Goal: Information Seeking & Learning: Learn about a topic

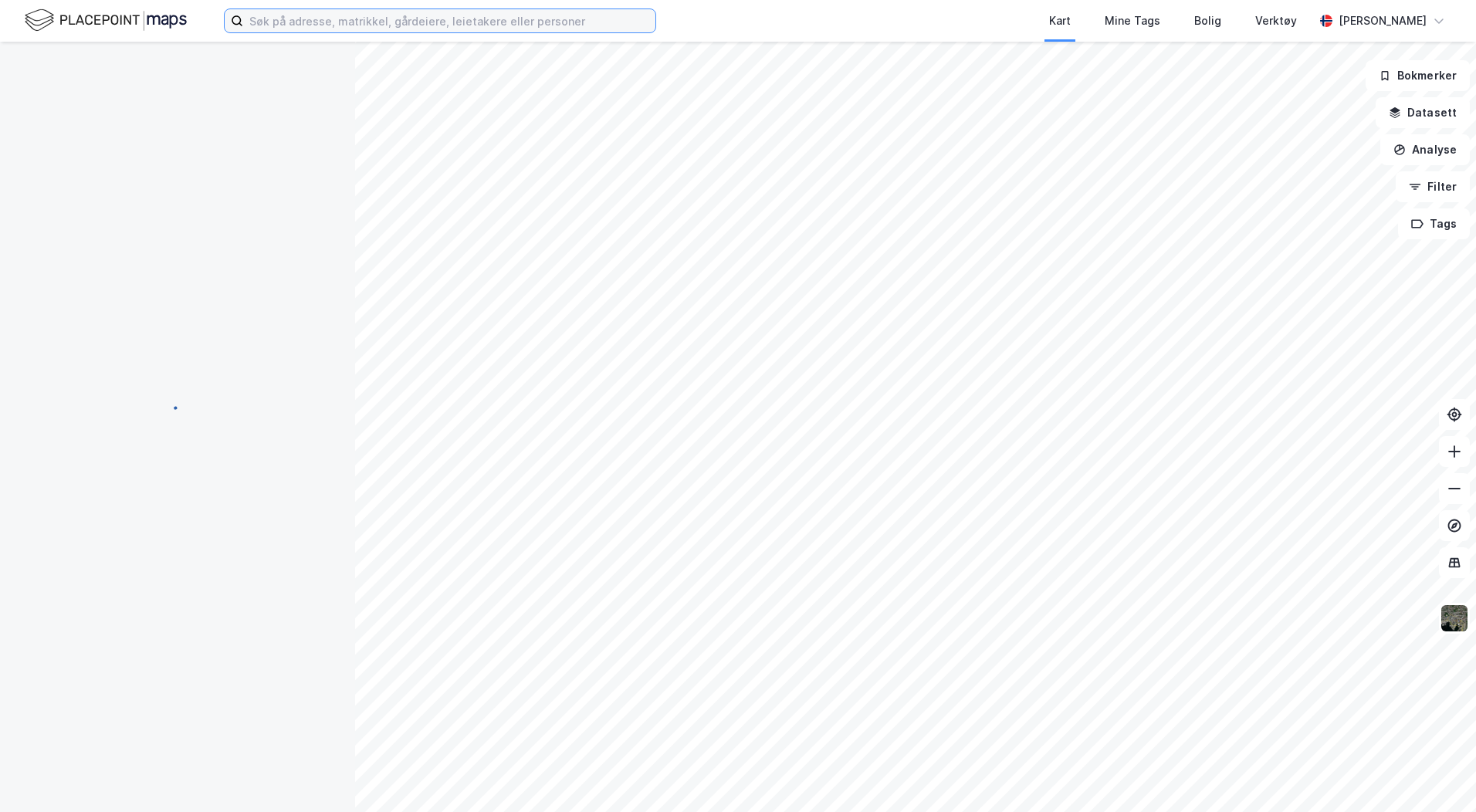
click at [267, 17] on input at bounding box center [449, 21] width 412 height 23
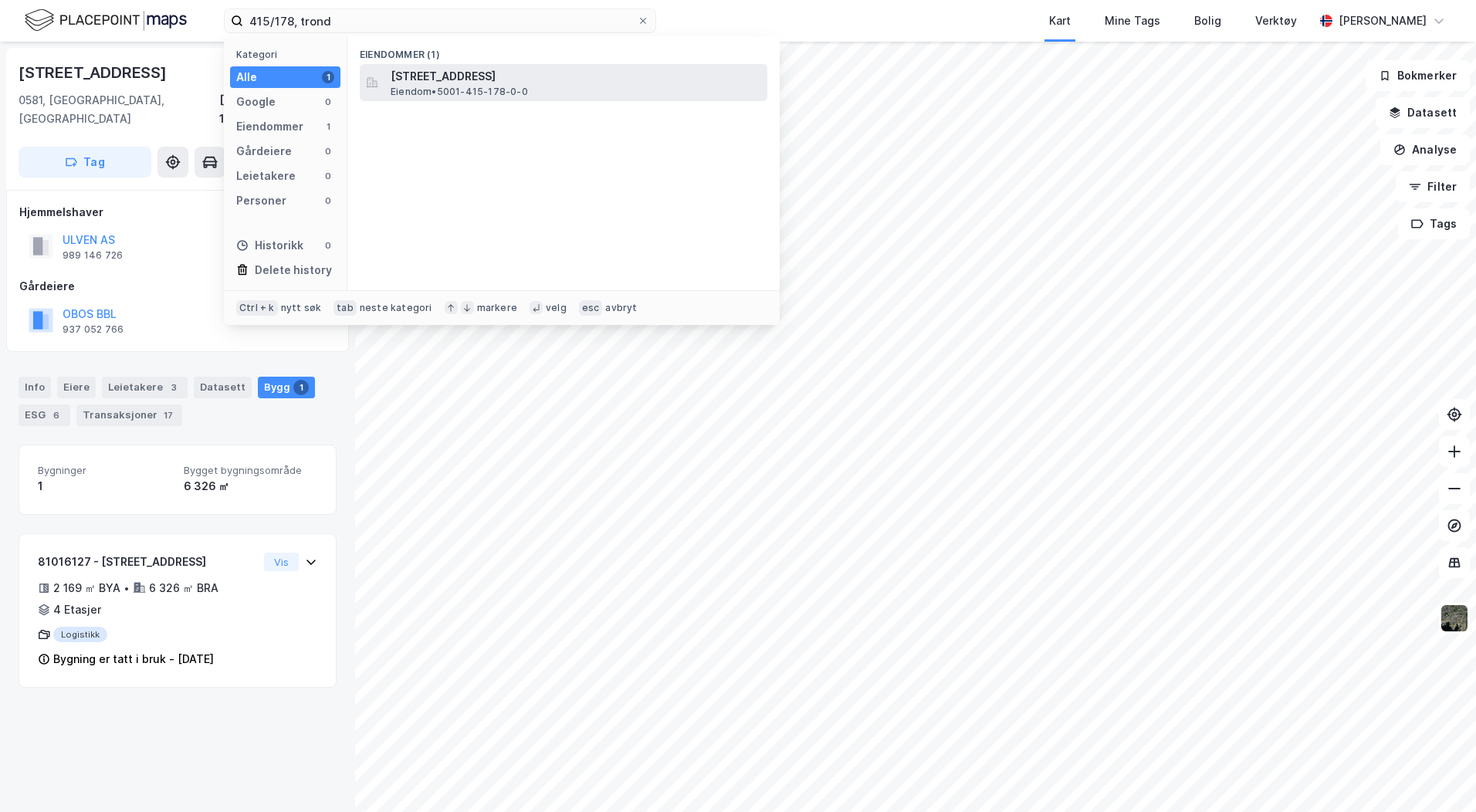
click at [426, 79] on span "[STREET_ADDRESS]" at bounding box center [576, 76] width 371 height 18
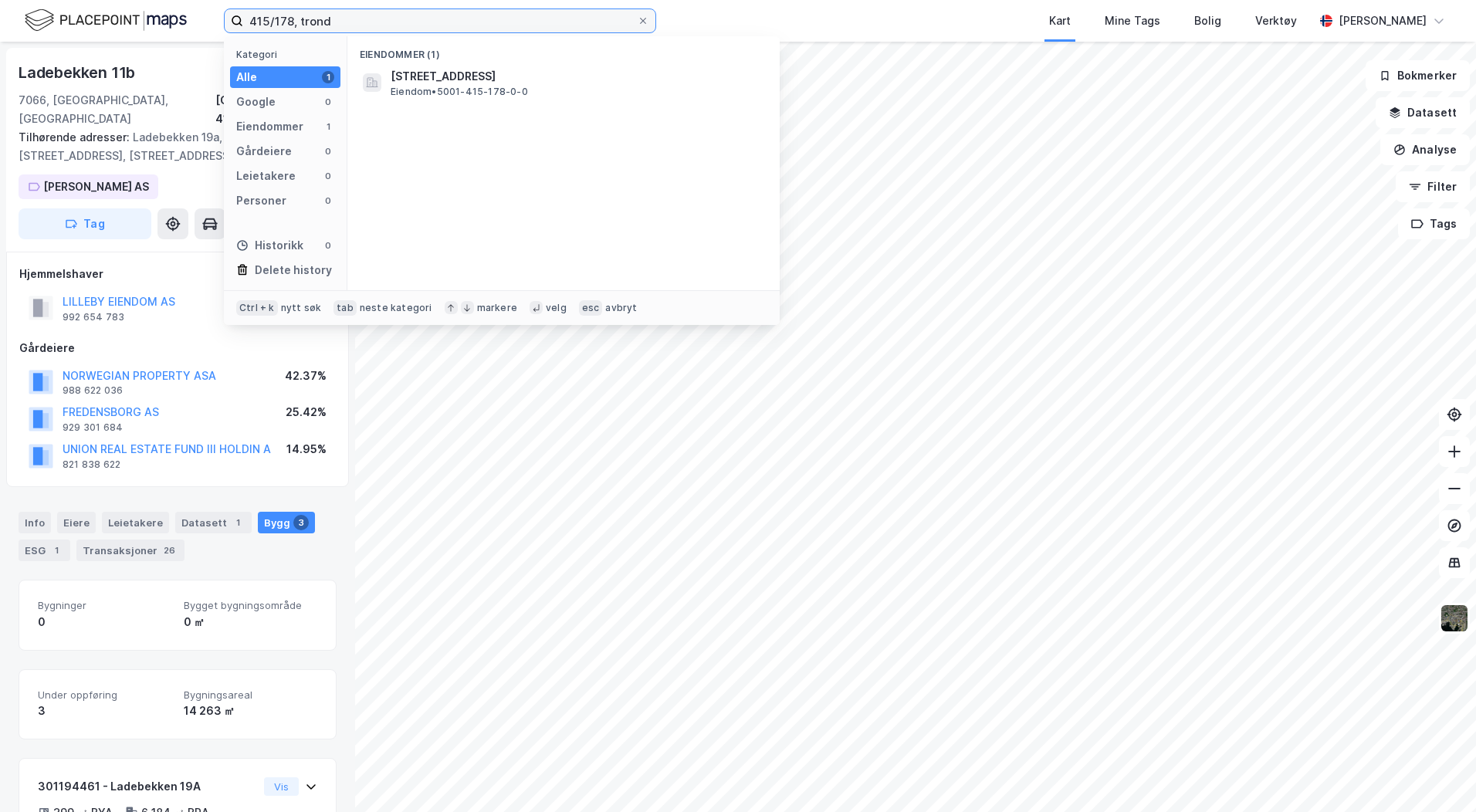
drag, startPoint x: 332, startPoint y: 19, endPoint x: 221, endPoint y: 14, distance: 111.1
click at [221, 14] on div "415/178, trond Kategori Alle 1 Google 0 Eiendommer 1 Gårdeiere 0 Leietakere 0 P…" at bounding box center [738, 21] width 1476 height 42
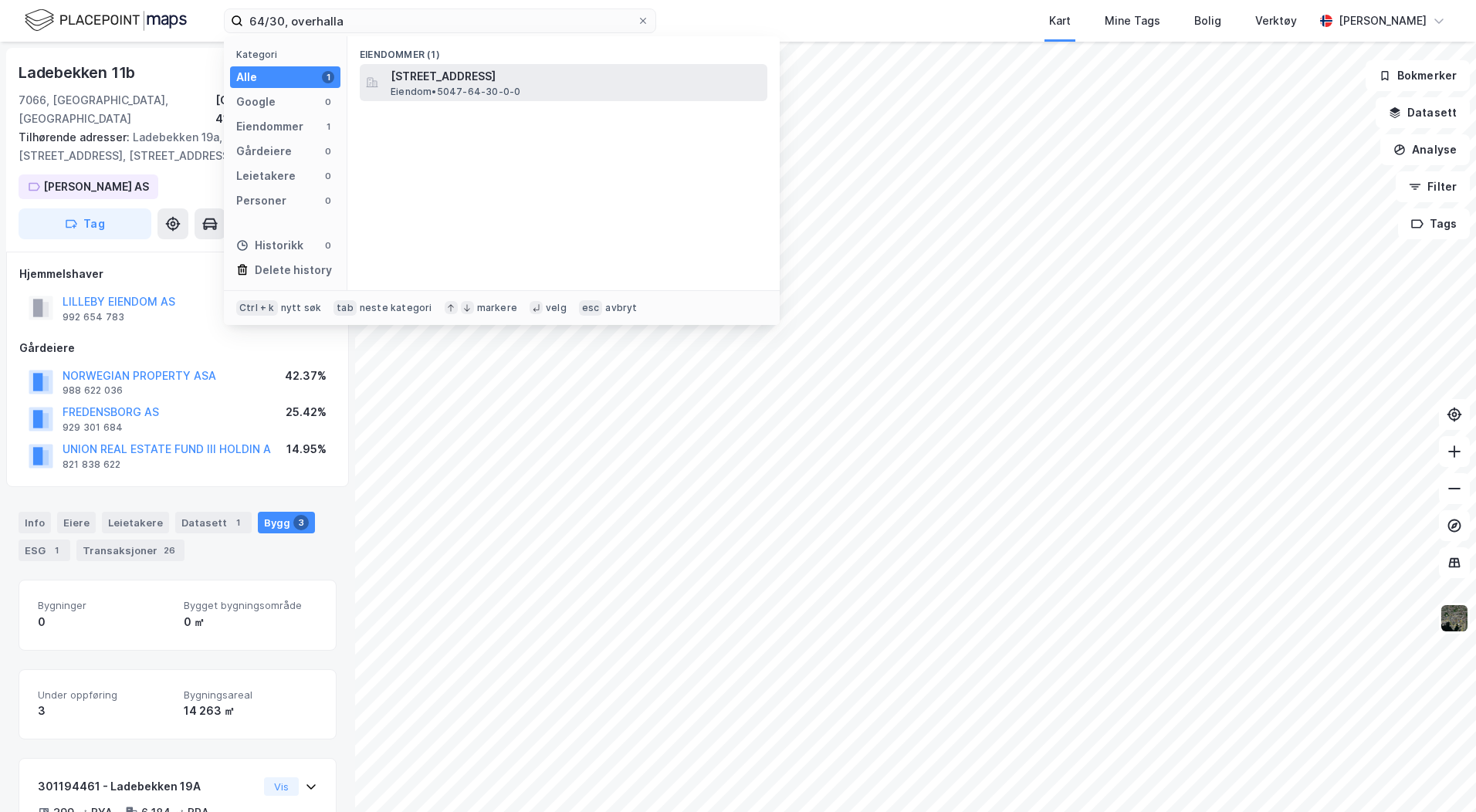
click at [435, 87] on span "Eiendom • 5047-64-30-0-0" at bounding box center [455, 91] width 130 height 13
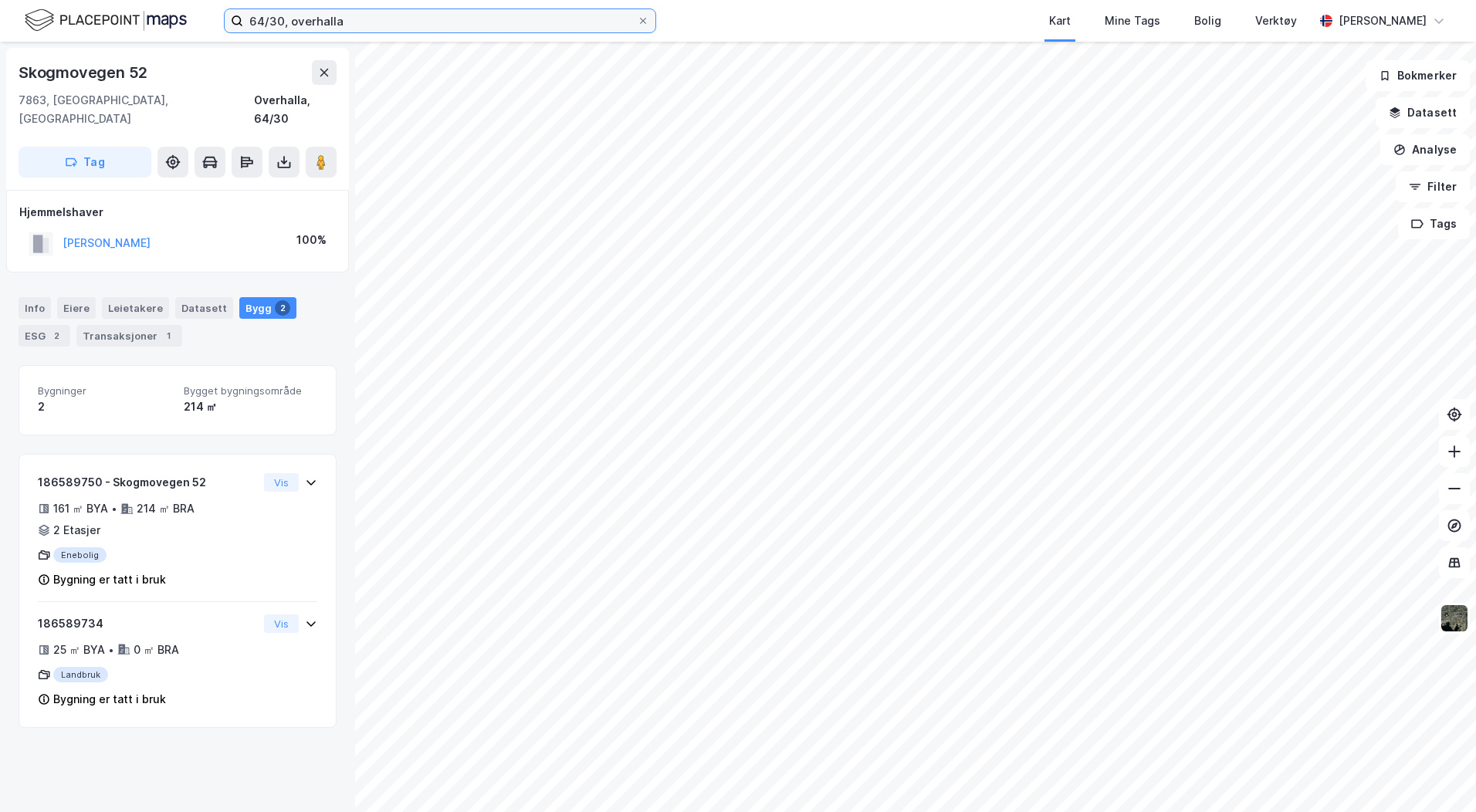
drag, startPoint x: 374, startPoint y: 25, endPoint x: 142, endPoint y: 16, distance: 232.2
click at [153, 18] on div "64/30, overhalla Kart Mine Tags Bolig Verktøy Trine Lianes" at bounding box center [738, 21] width 1476 height 42
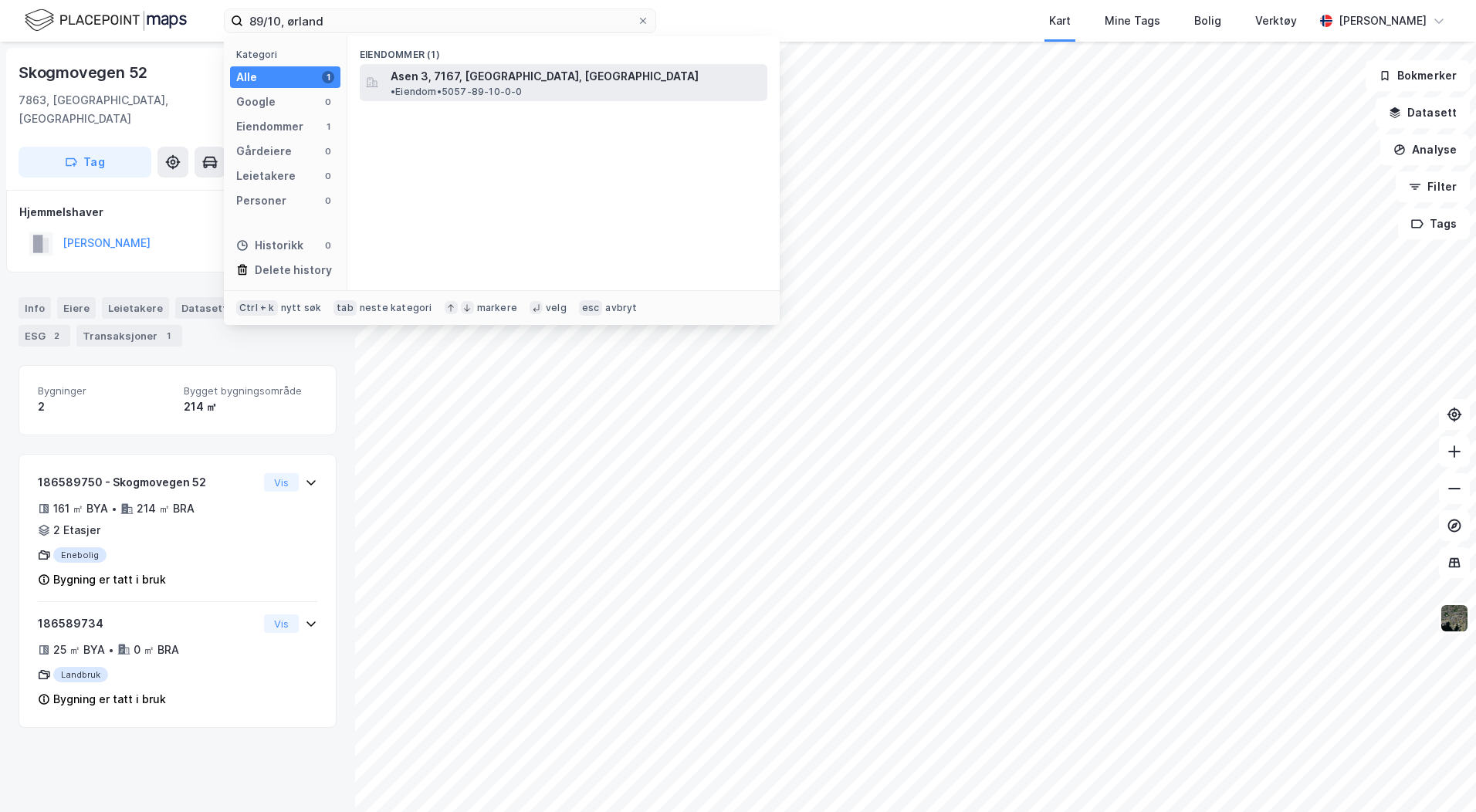
click at [445, 69] on span "Asen 3, 7167, [GEOGRAPHIC_DATA], [GEOGRAPHIC_DATA]" at bounding box center [545, 76] width 308 height 18
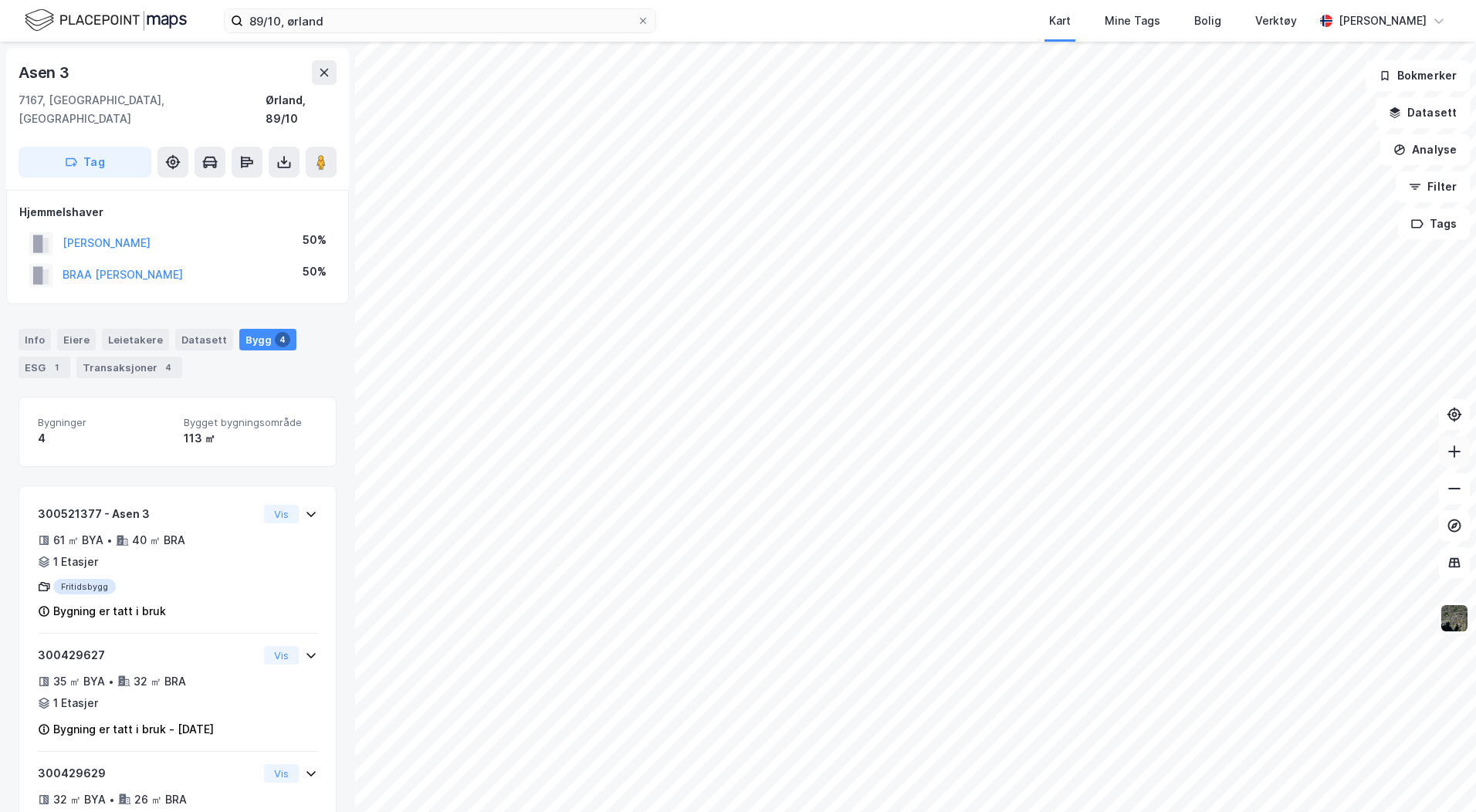
click at [1446, 456] on button at bounding box center [1454, 451] width 31 height 31
click at [1452, 454] on icon at bounding box center [1454, 451] width 15 height 15
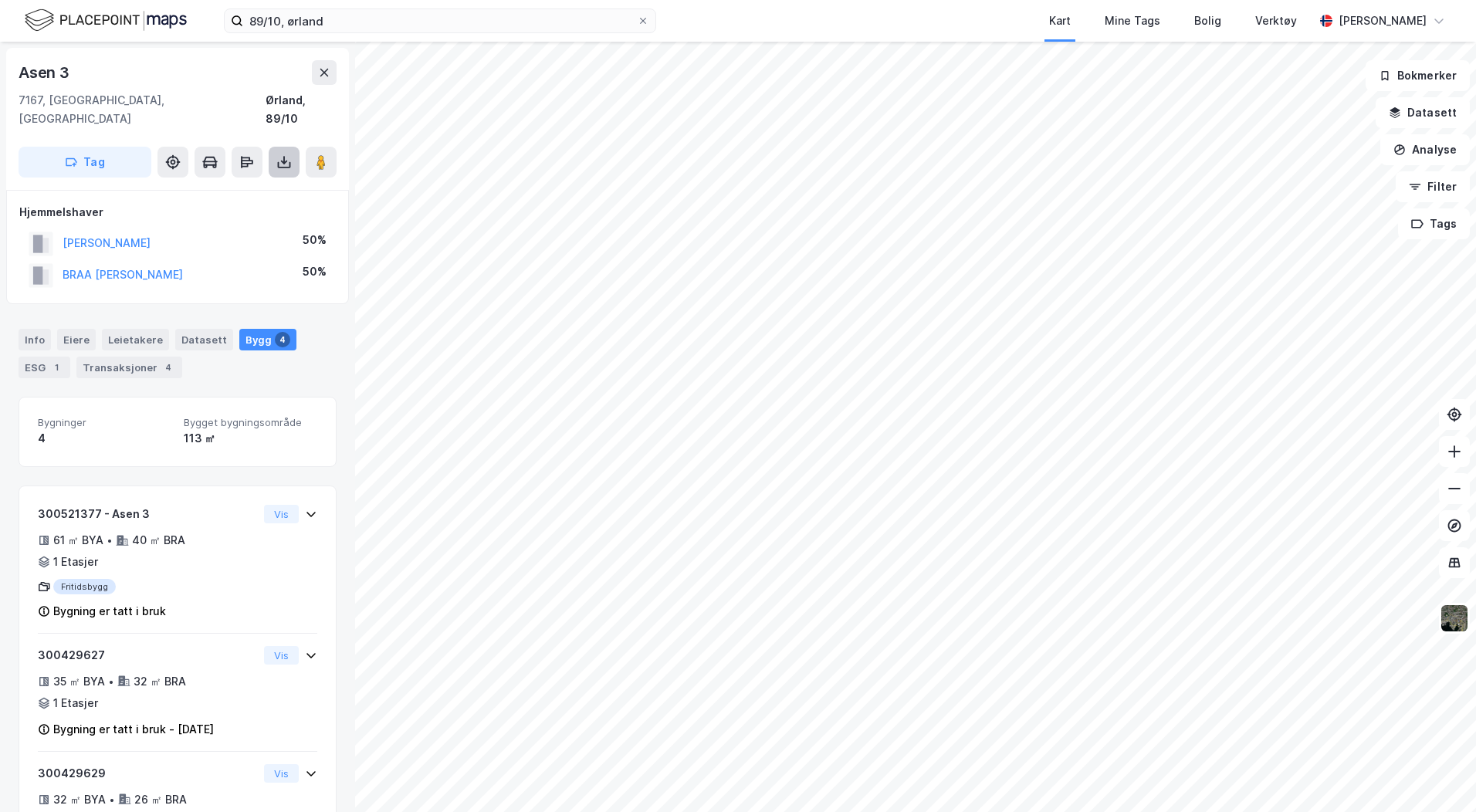
click at [285, 154] on icon at bounding box center [284, 162] width 15 height 15
click at [215, 187] on div "Last ned grunnbok" at bounding box center [208, 193] width 90 height 13
click at [235, 187] on div "Last ned grunnbok" at bounding box center [208, 193] width 90 height 13
click at [243, 187] on div "Last ned grunnbok" at bounding box center [208, 193] width 90 height 13
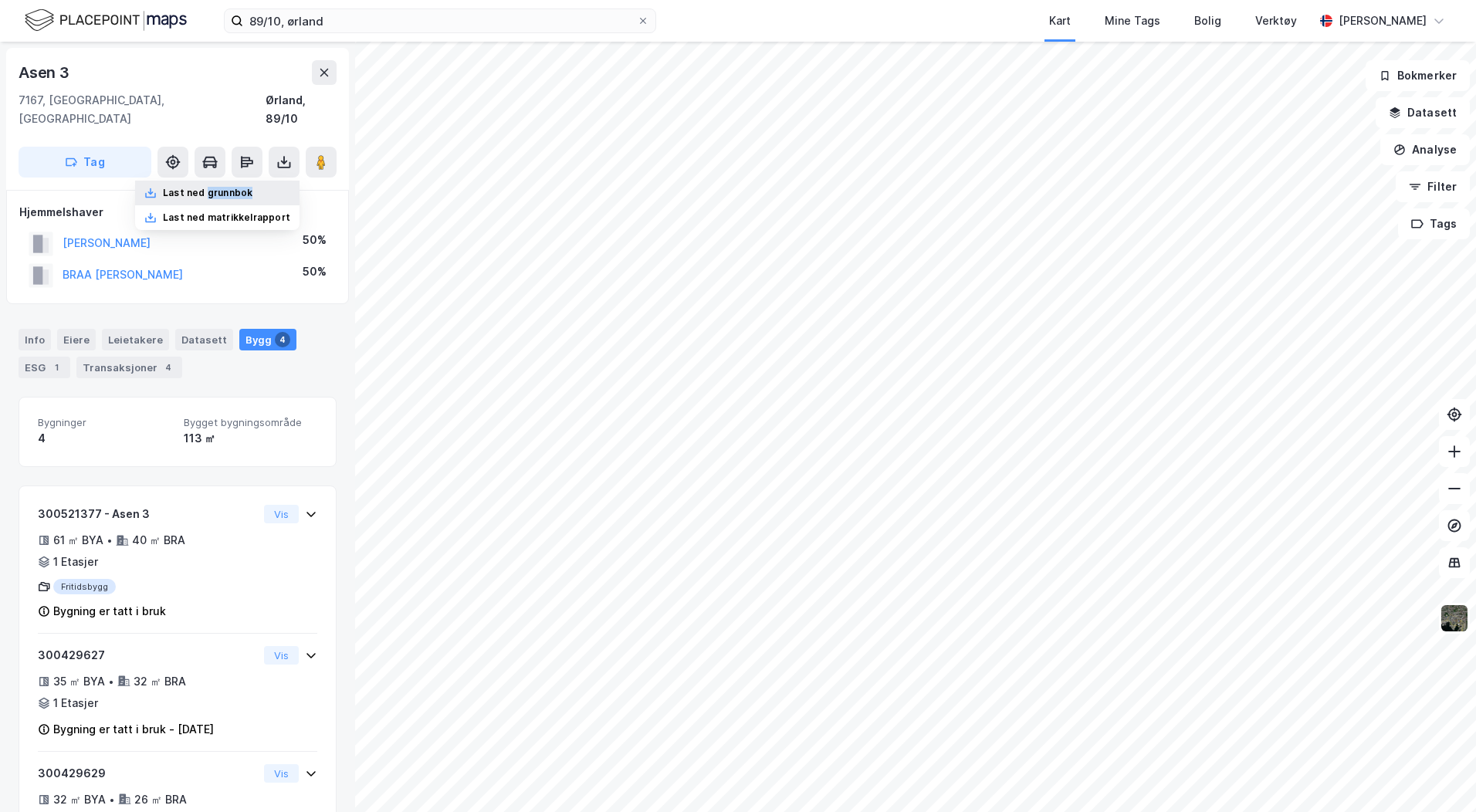
click at [243, 187] on div "Last ned grunnbok" at bounding box center [208, 193] width 90 height 13
click at [286, 154] on icon at bounding box center [284, 162] width 15 height 15
click at [281, 154] on icon at bounding box center [284, 162] width 15 height 15
click at [239, 187] on div "Last ned grunnbok" at bounding box center [208, 193] width 90 height 13
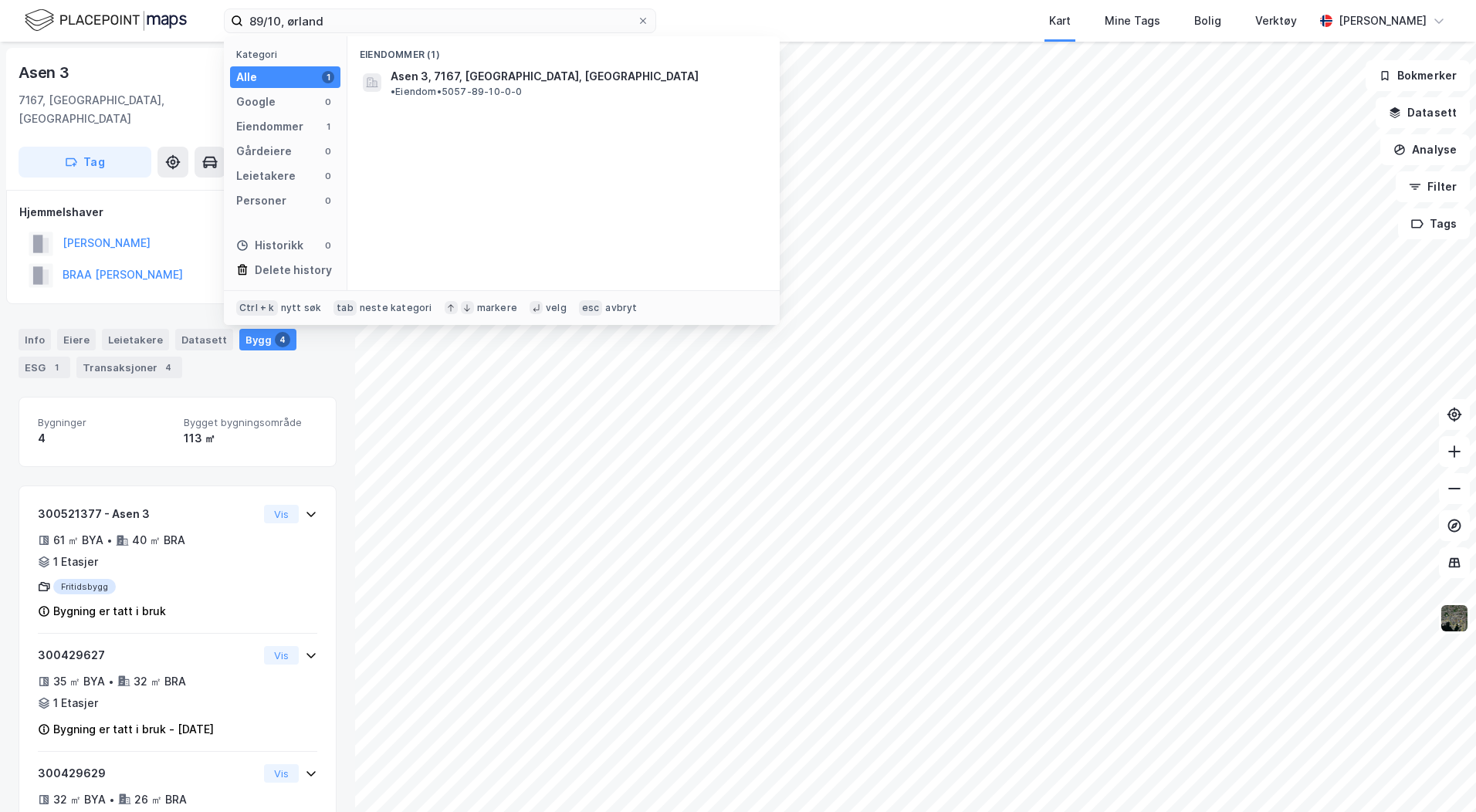
drag, startPoint x: 326, startPoint y: 17, endPoint x: 218, endPoint y: 16, distance: 108.0
click at [218, 16] on div "89/10, ørland Kategori Alle 1 Google 0 Eiendommer 1 Gårdeiere 0 Leietakere 0 Pe…" at bounding box center [738, 21] width 1476 height 42
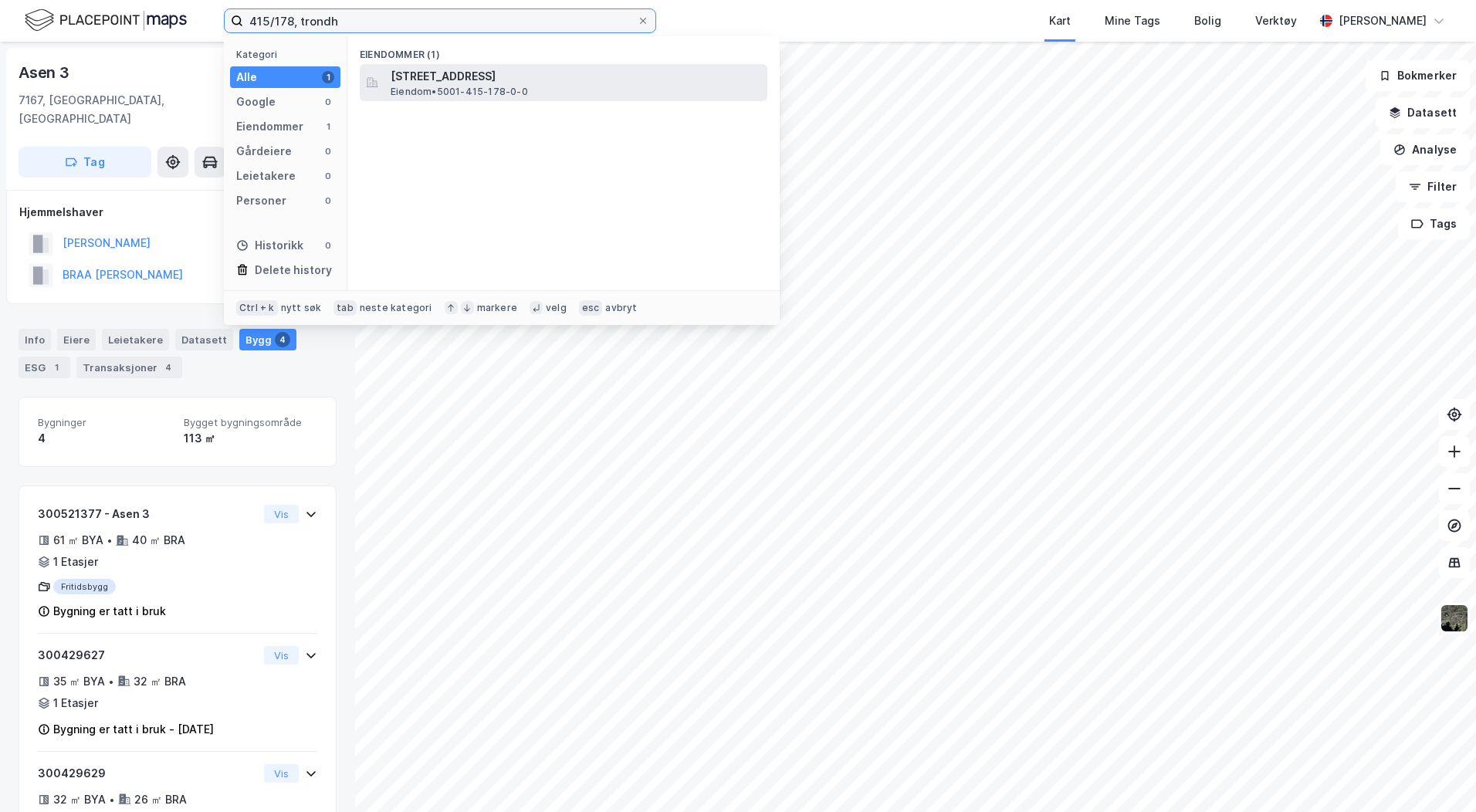
type input "415/178, trondh"
click at [480, 75] on span "[STREET_ADDRESS]" at bounding box center [576, 76] width 371 height 18
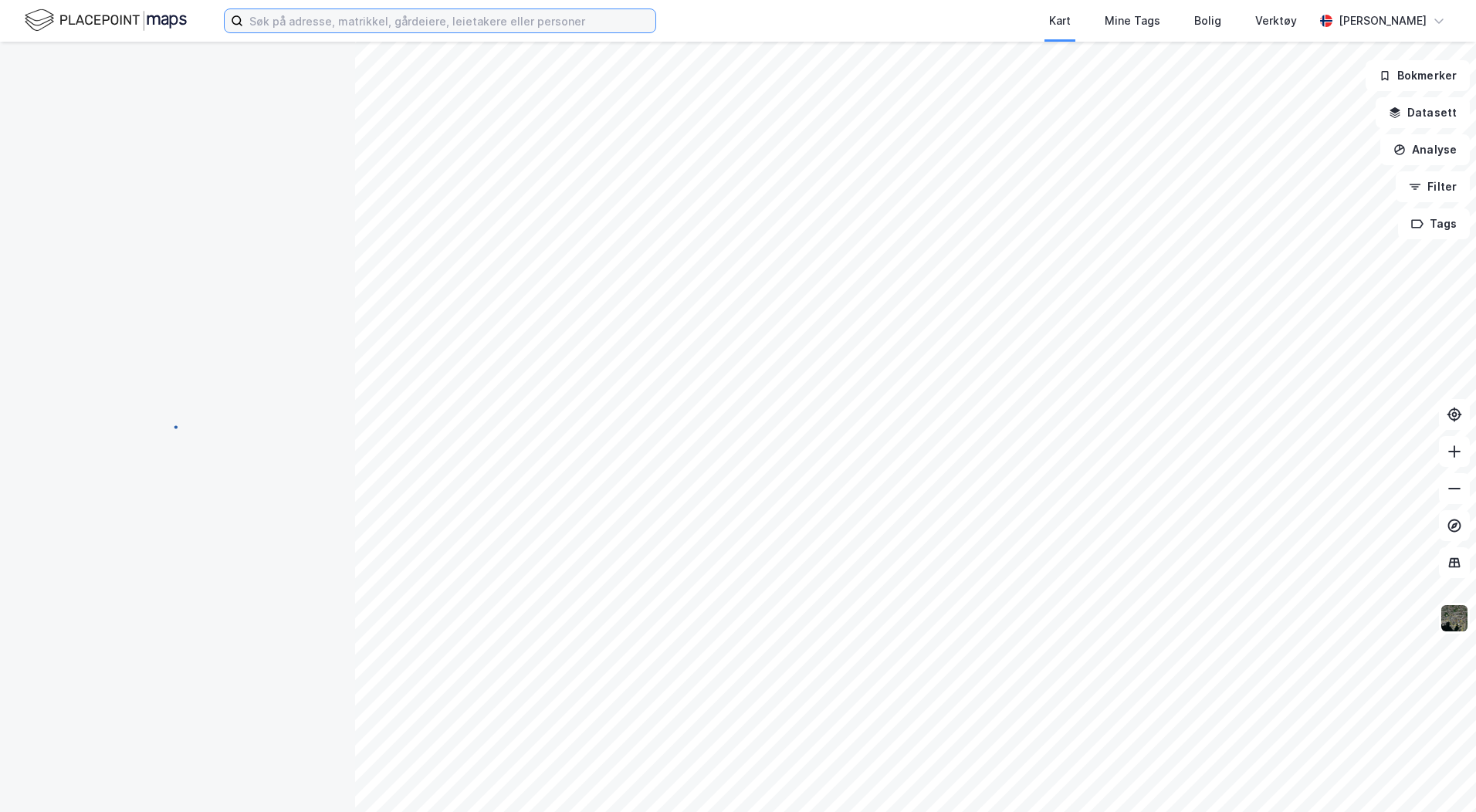
click at [305, 23] on input at bounding box center [449, 21] width 412 height 23
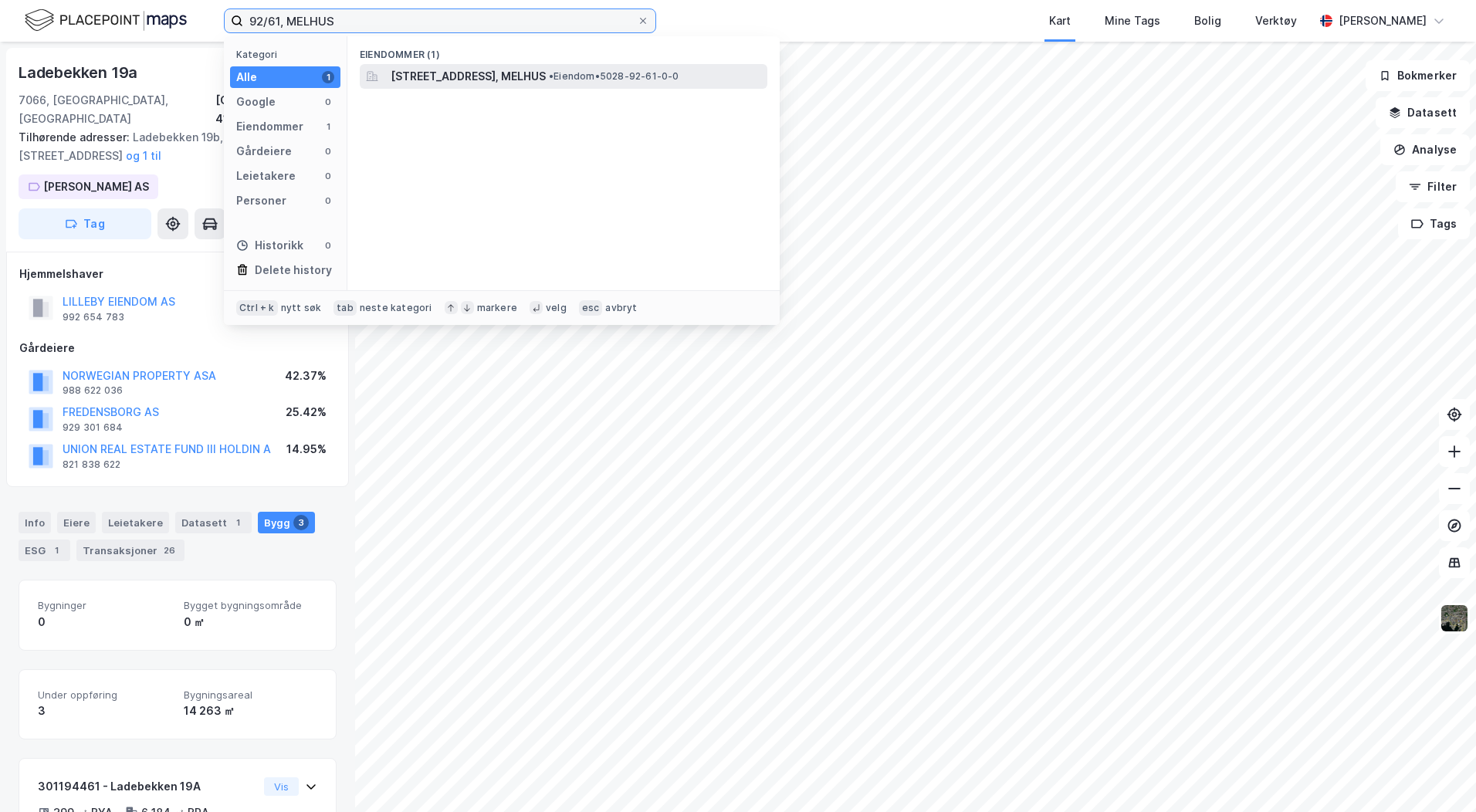
type input "92/61, MELHUS"
click at [425, 69] on span "[STREET_ADDRESS], MELHUS" at bounding box center [468, 76] width 155 height 18
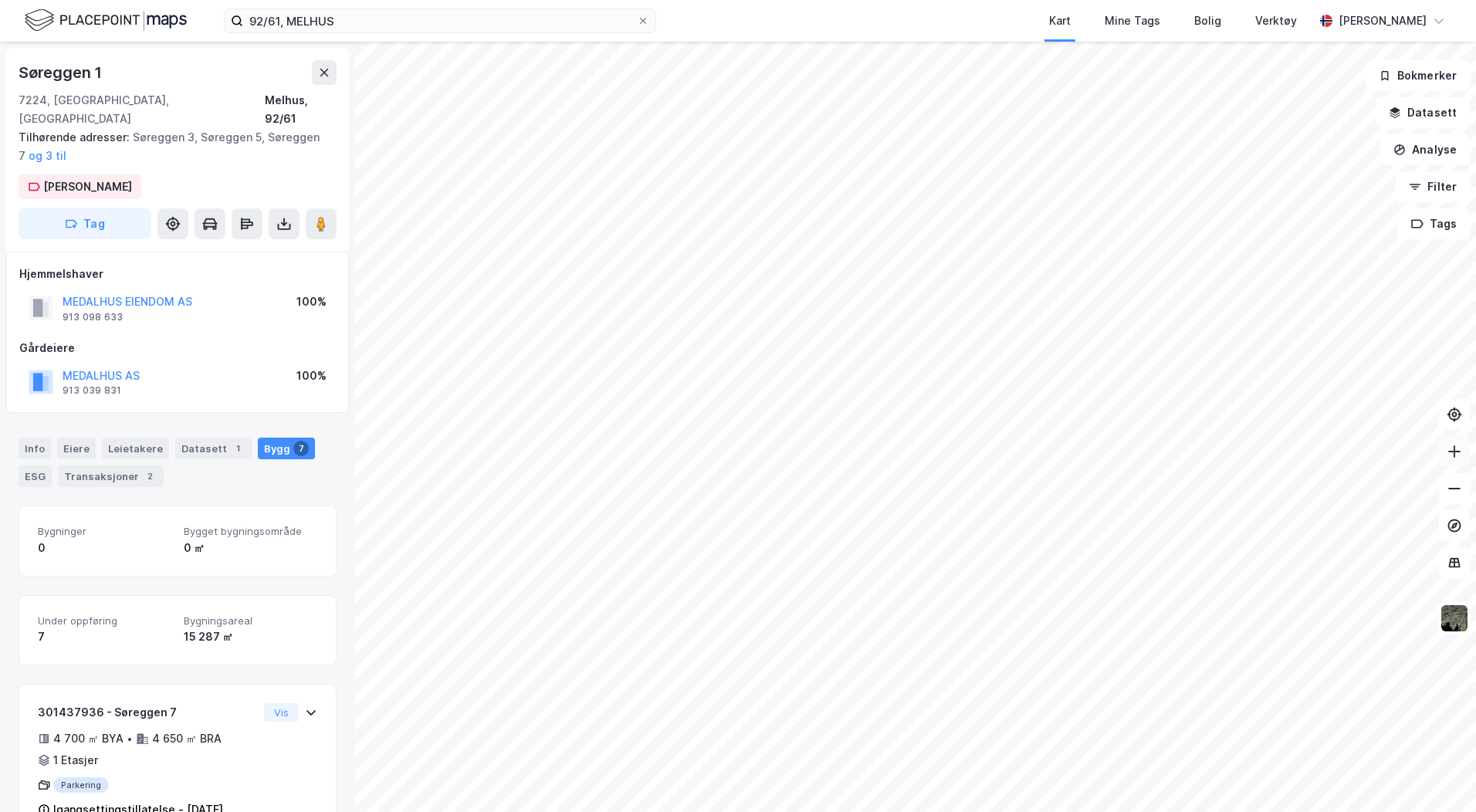
click at [1455, 457] on icon at bounding box center [1454, 451] width 15 height 15
click at [1391, 103] on button "Datasett" at bounding box center [1422, 112] width 94 height 31
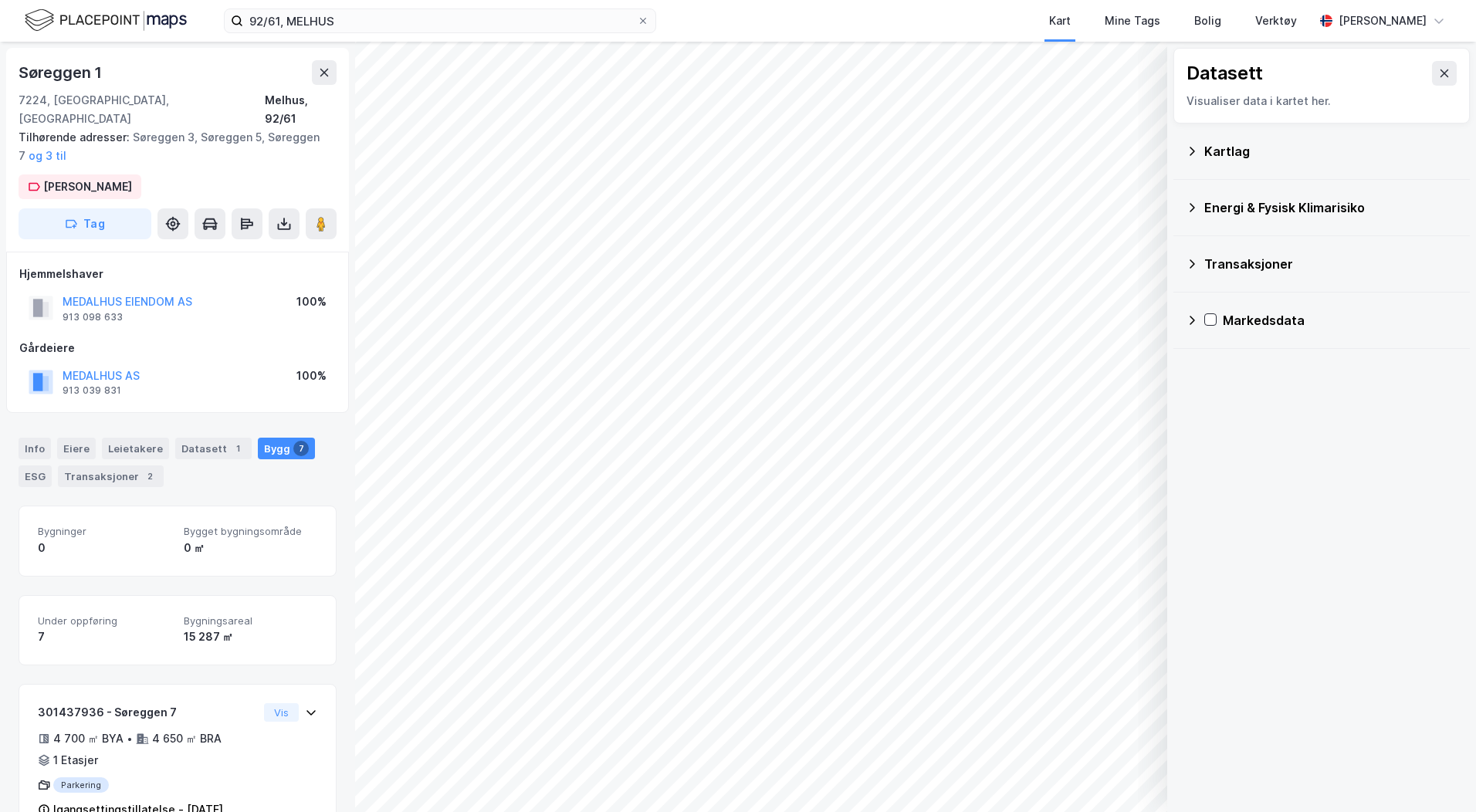
click at [1194, 143] on div "Kartlag" at bounding box center [1321, 152] width 272 height 37
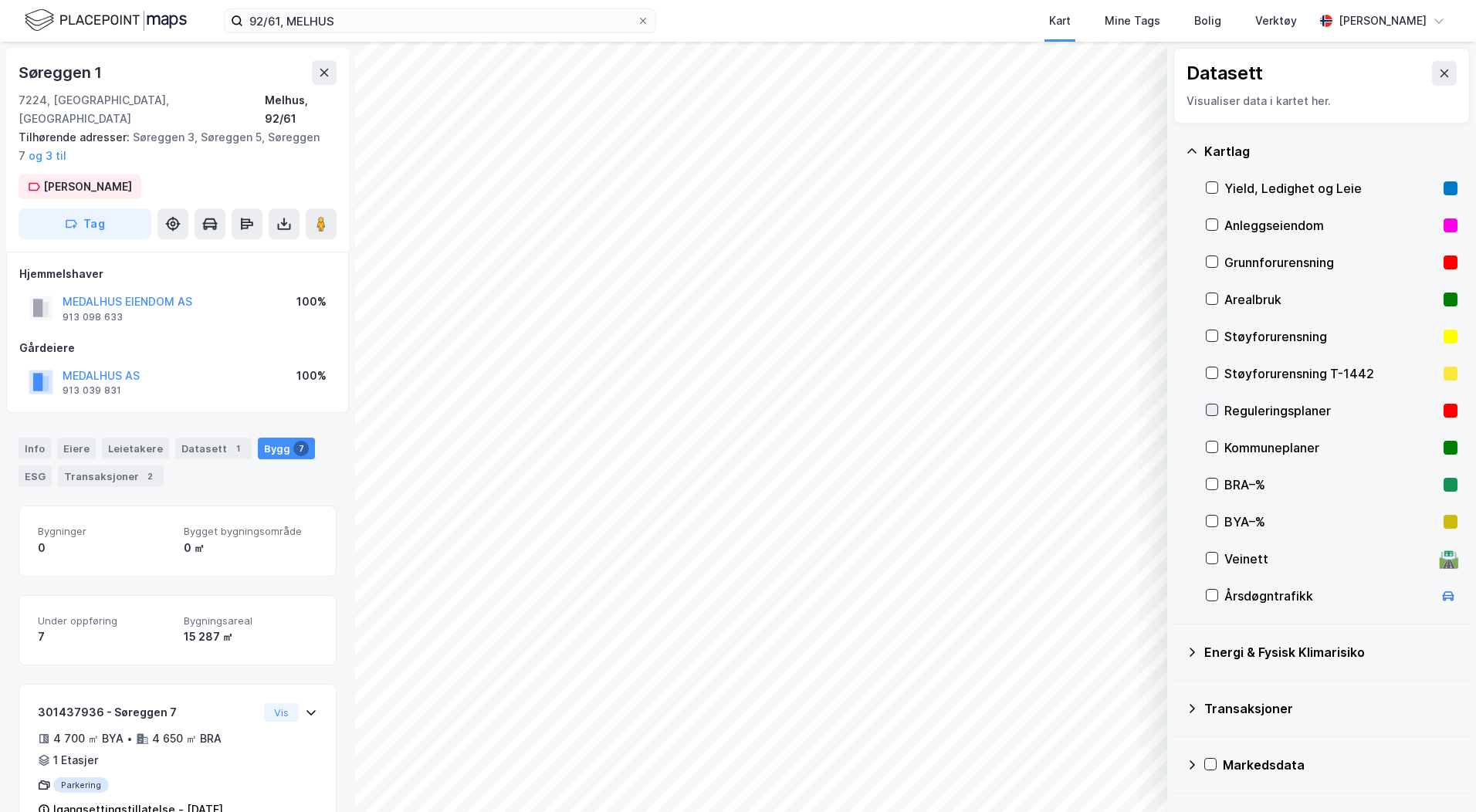
click at [1211, 410] on icon at bounding box center [1211, 409] width 11 height 11
click at [1438, 78] on icon at bounding box center [1444, 73] width 13 height 13
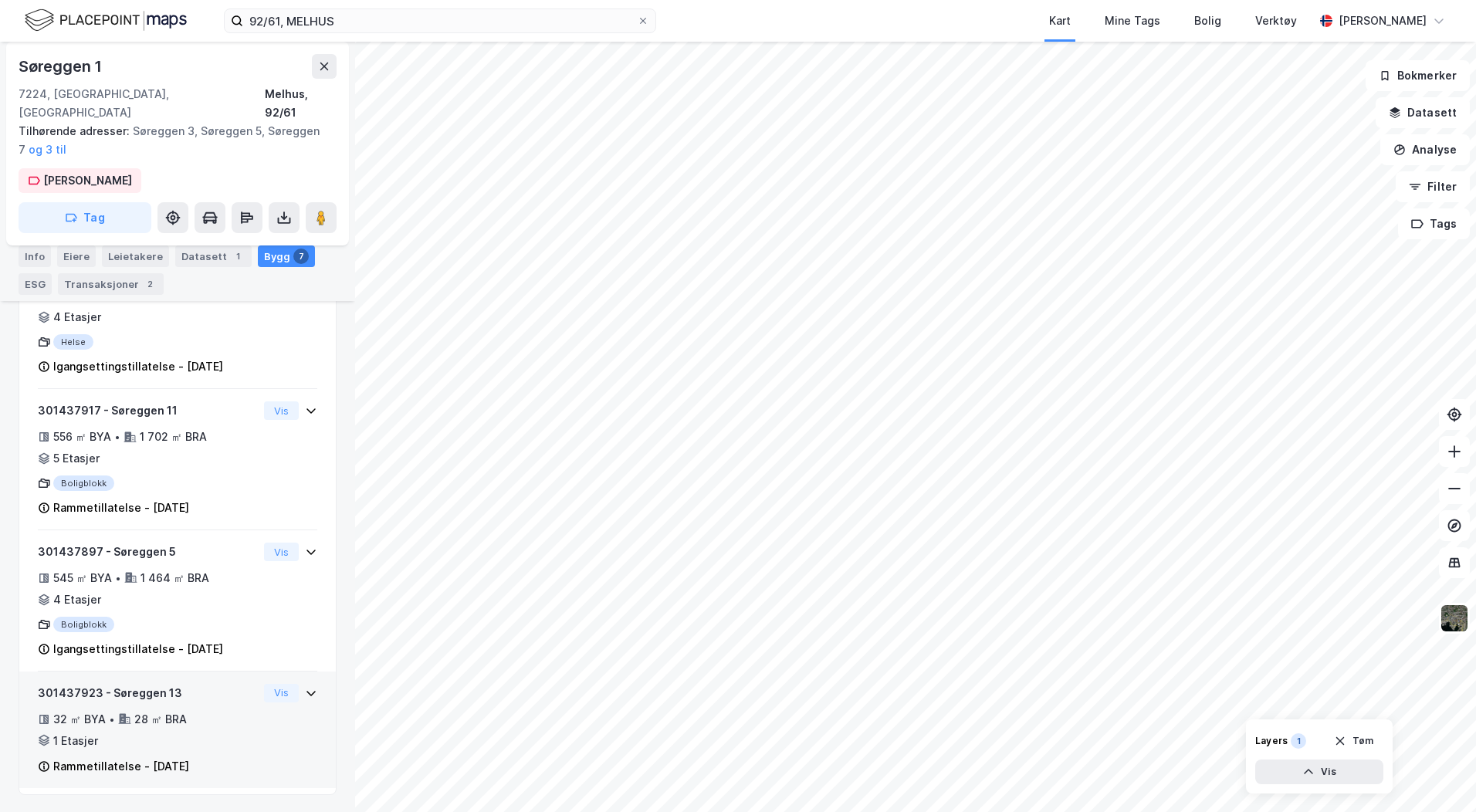
scroll to position [867, 0]
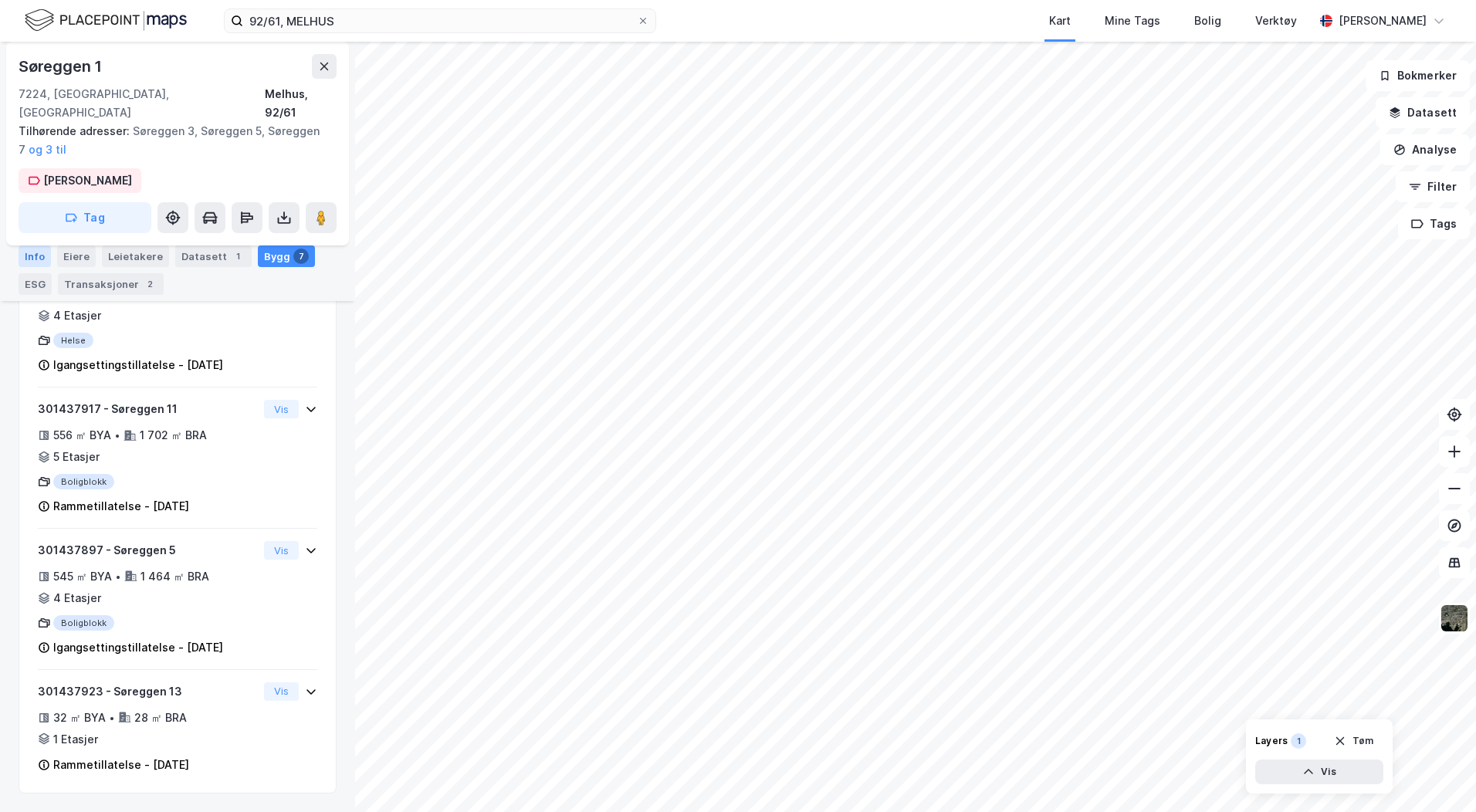
click at [34, 254] on div "Info" at bounding box center [34, 256] width 33 height 22
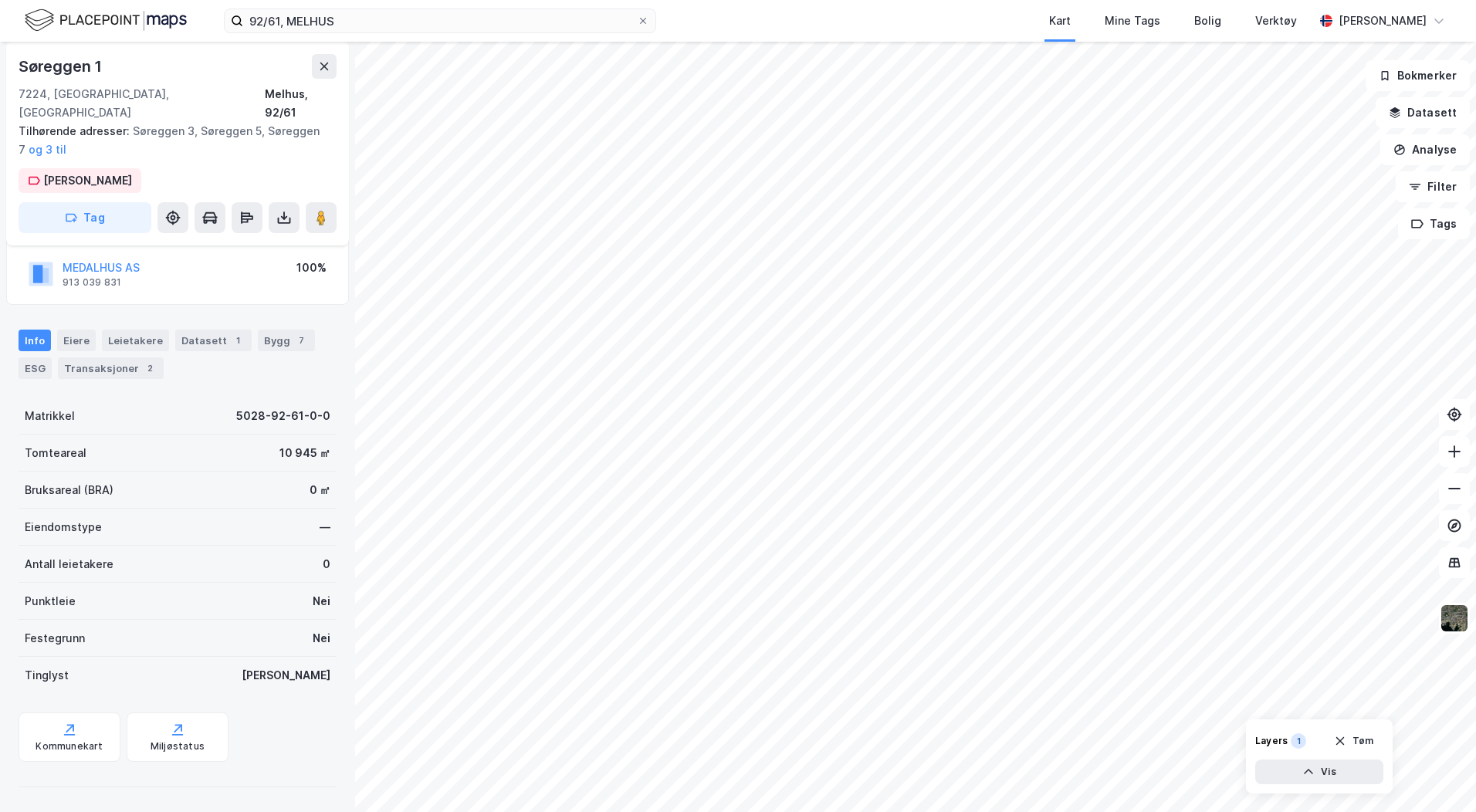
scroll to position [90, 0]
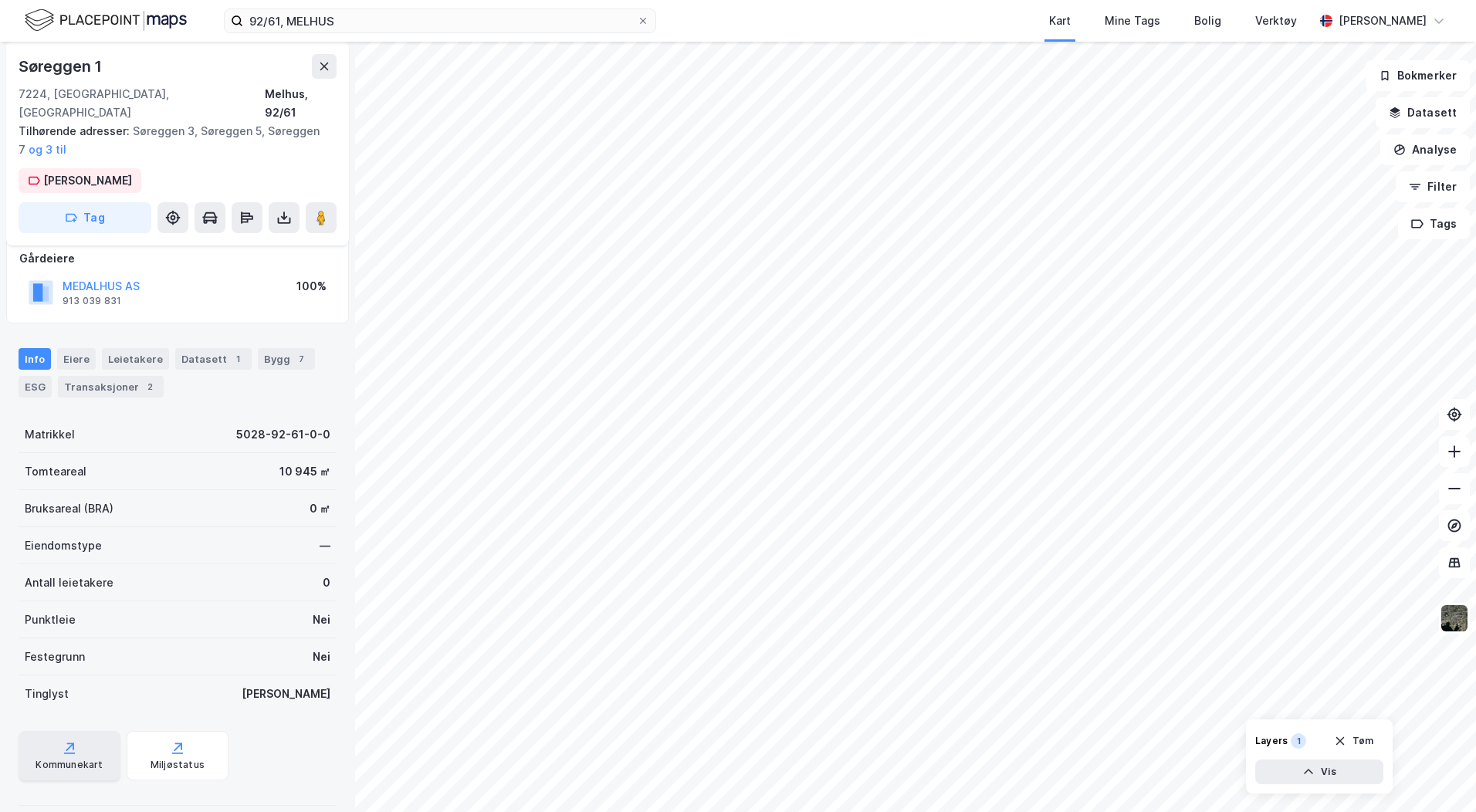
click at [50, 758] on div "Kommunekart" at bounding box center [69, 764] width 67 height 13
